Goal: Task Accomplishment & Management: Manage account settings

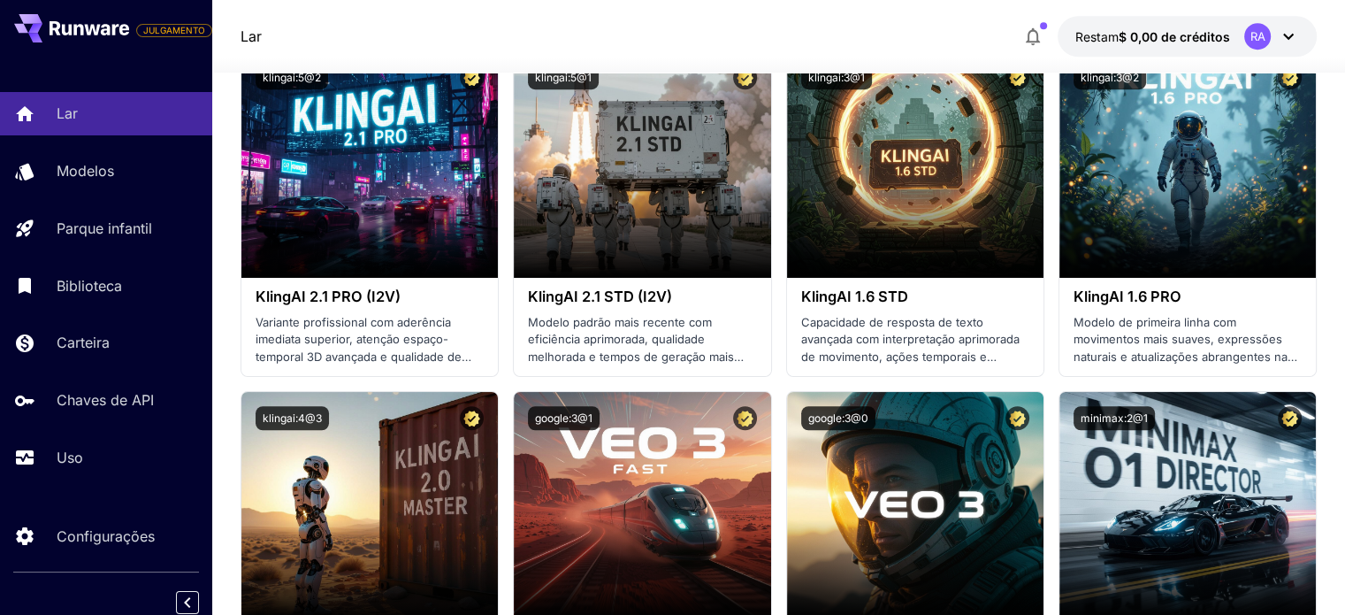
scroll to position [165, 0]
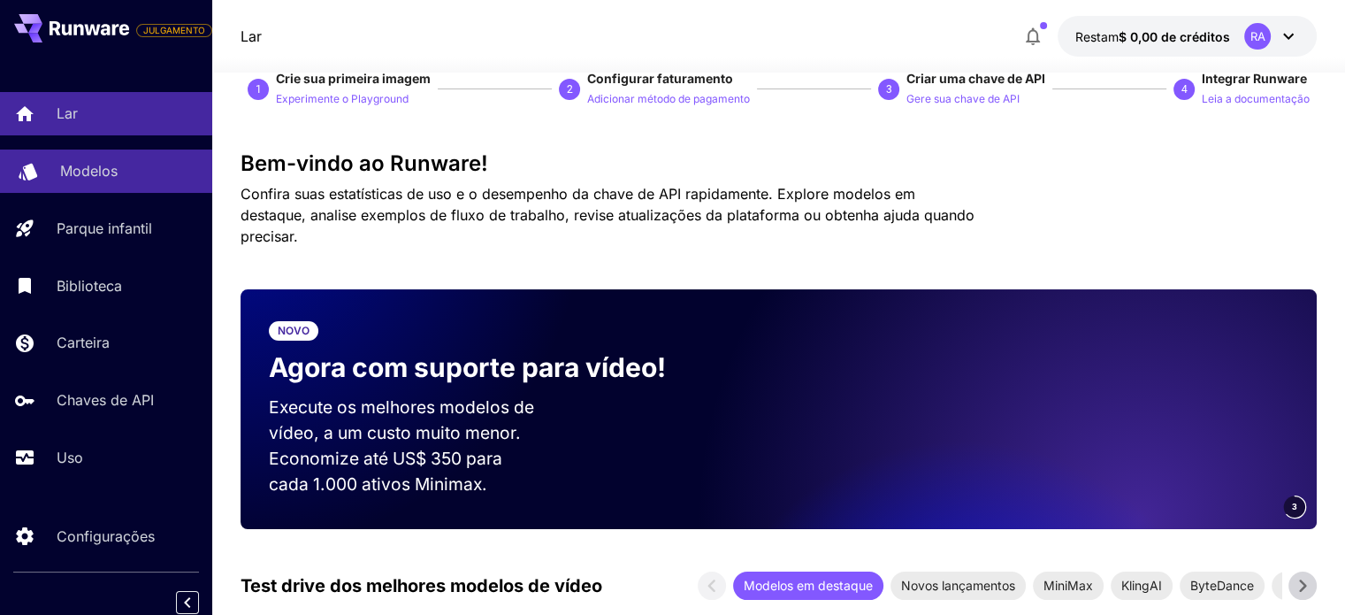
click at [92, 154] on link "Modelos" at bounding box center [106, 170] width 212 height 43
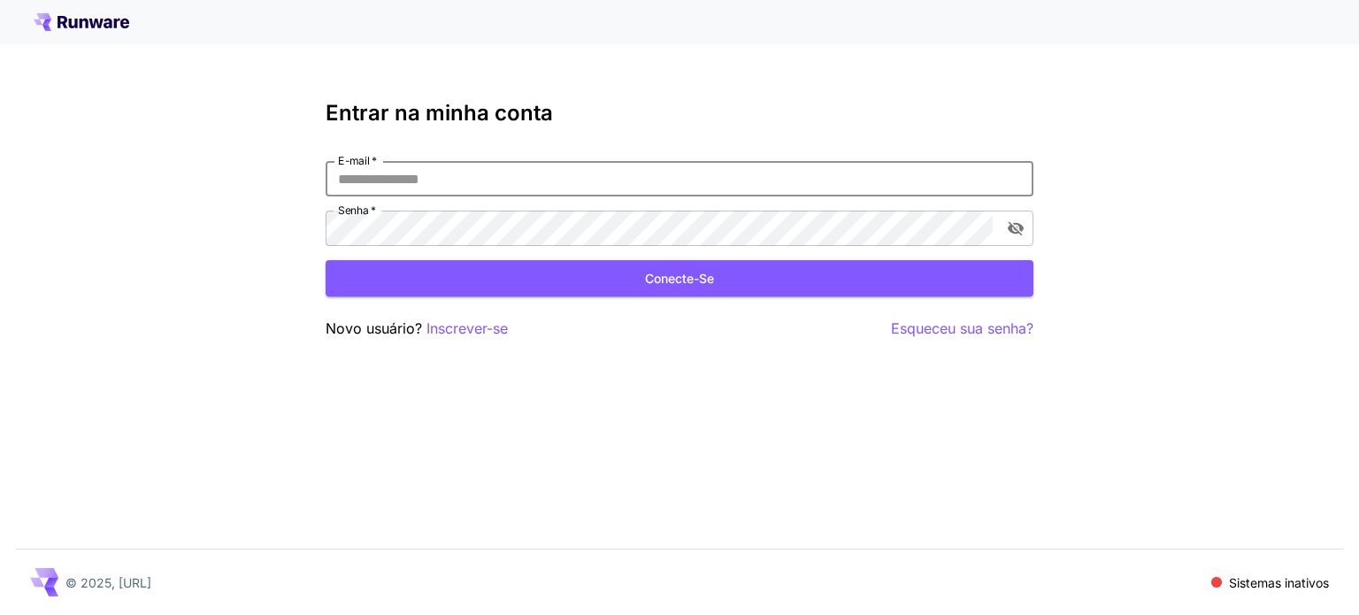
click at [368, 187] on input "E-mail   *" at bounding box center [679, 178] width 708 height 35
type input "*"
type input "**********"
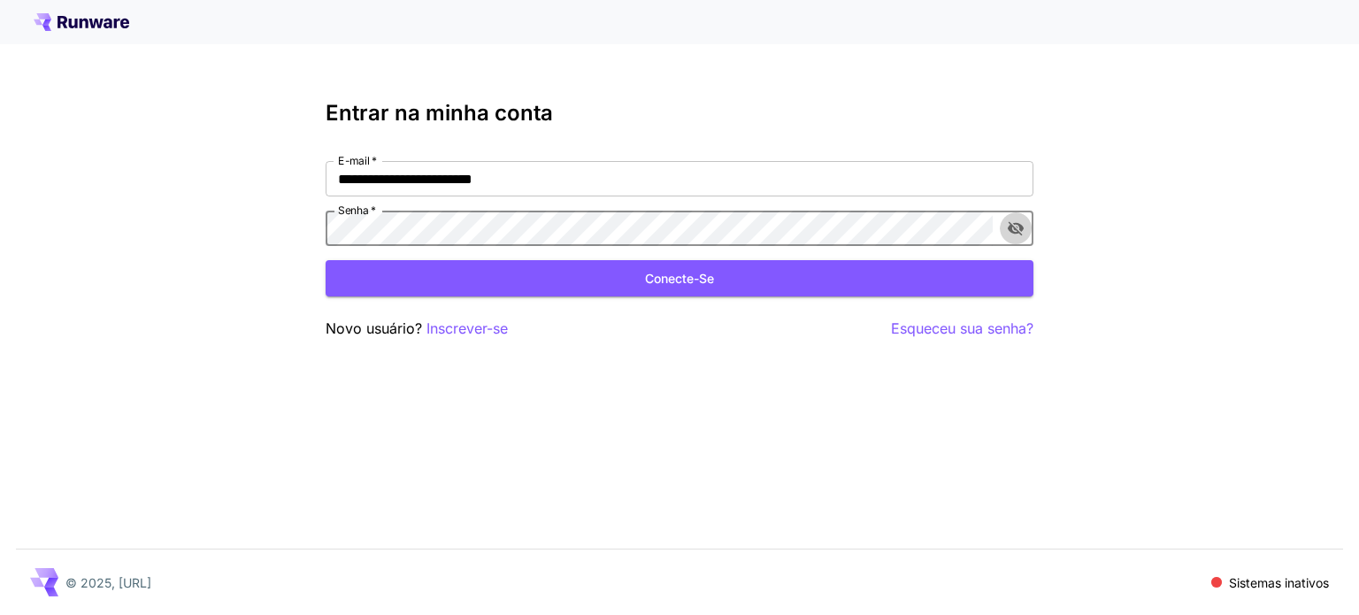
click at [1014, 238] on button "alternar a visibilidade da senha" at bounding box center [1015, 228] width 32 height 32
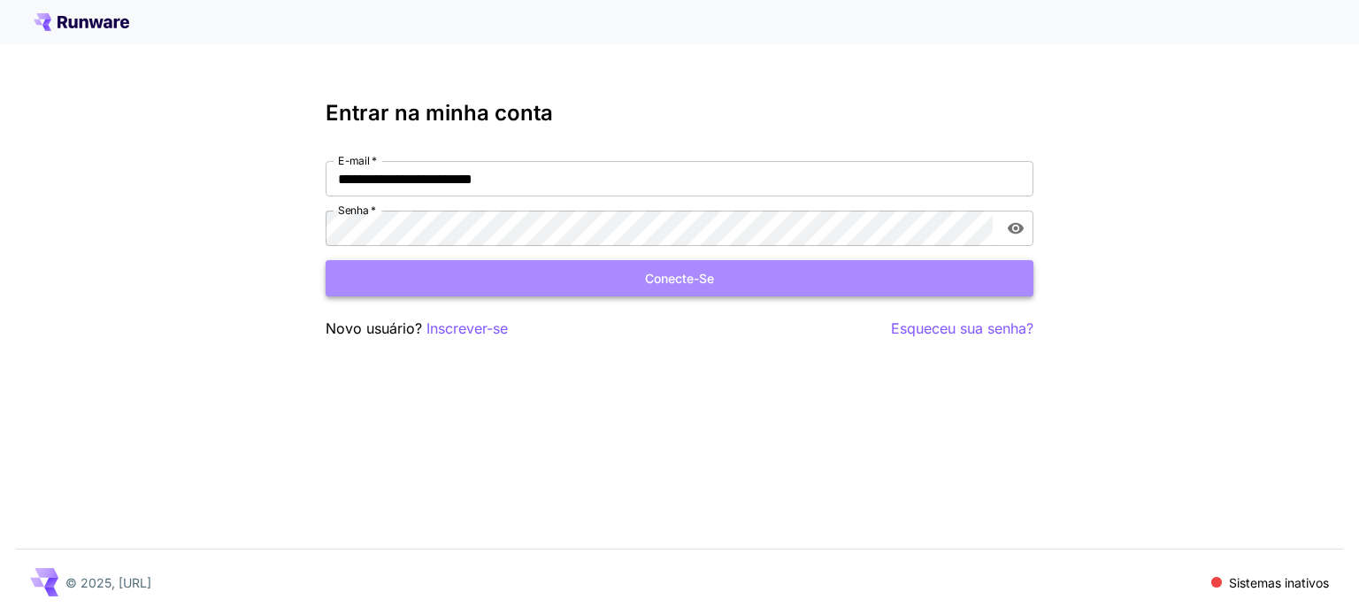
click at [892, 272] on button "Conecte-se" at bounding box center [679, 278] width 708 height 36
click at [463, 282] on button "Conecte-se" at bounding box center [679, 278] width 708 height 36
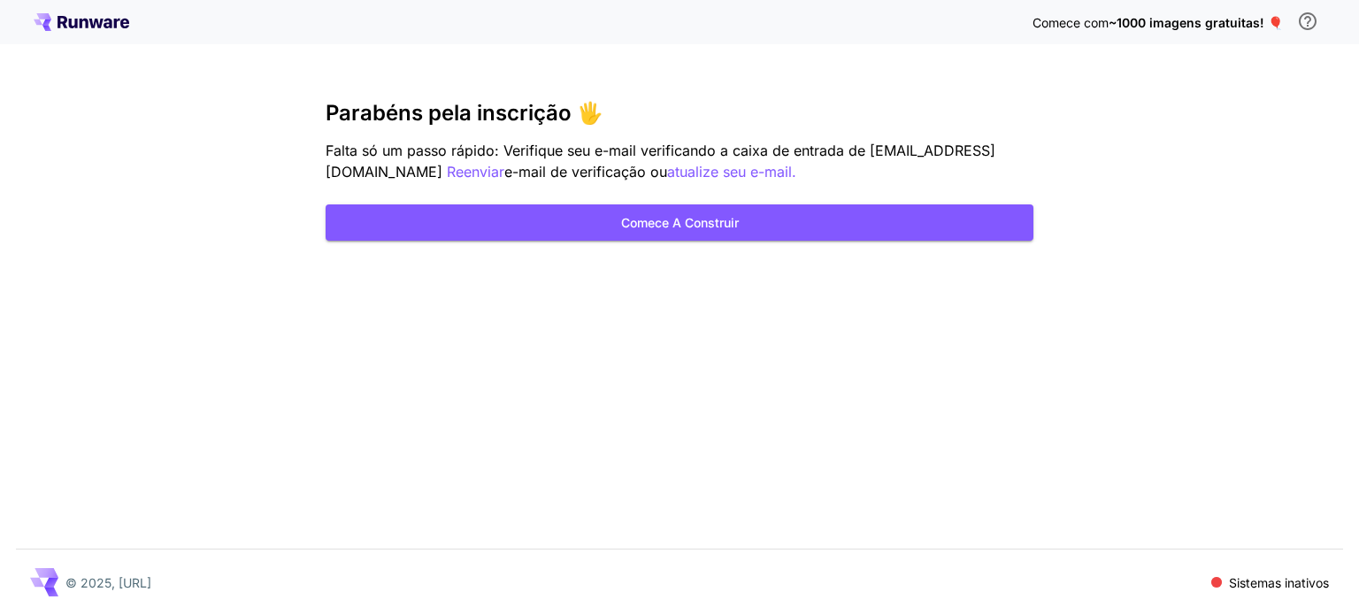
click at [88, 20] on icon at bounding box center [82, 22] width 96 height 18
